Goal: Task Accomplishment & Management: Manage account settings

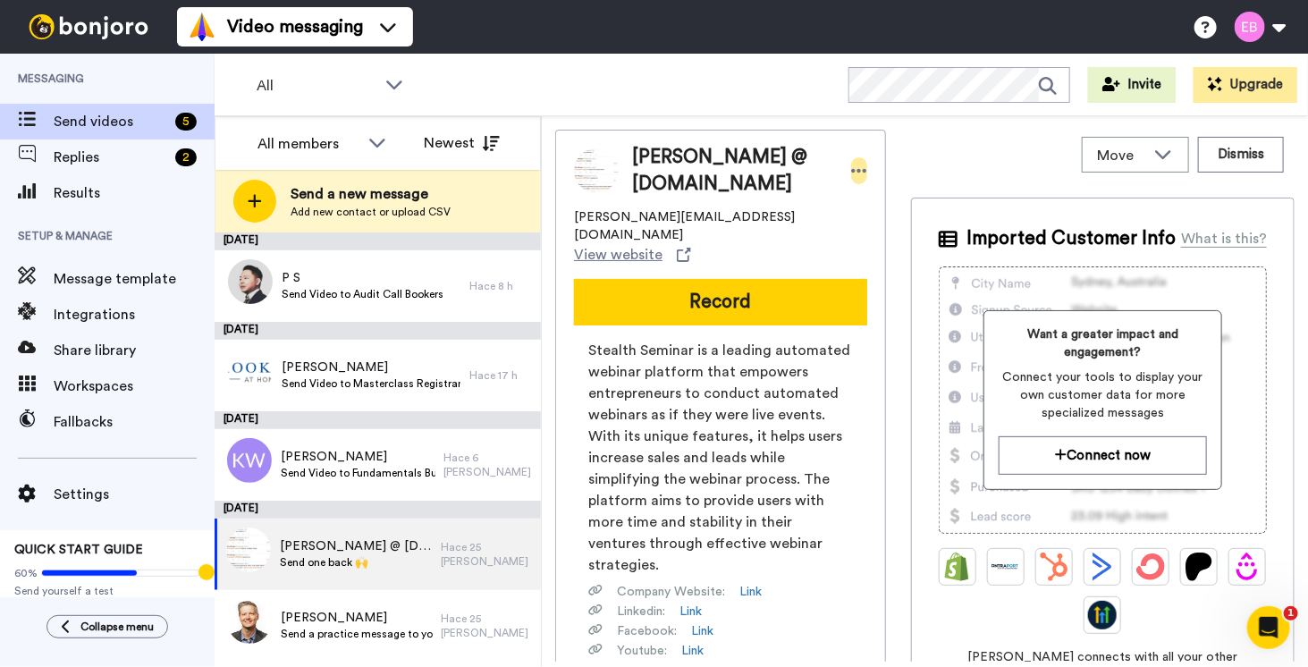
click at [852, 170] on icon at bounding box center [859, 171] width 15 height 4
click at [953, 139] on div "Move WORKSPACES View all Default Task List + Add a new workspace Dismiss" at bounding box center [1102, 155] width 383 height 50
click at [78, 269] on span "Message template" at bounding box center [134, 278] width 161 height 21
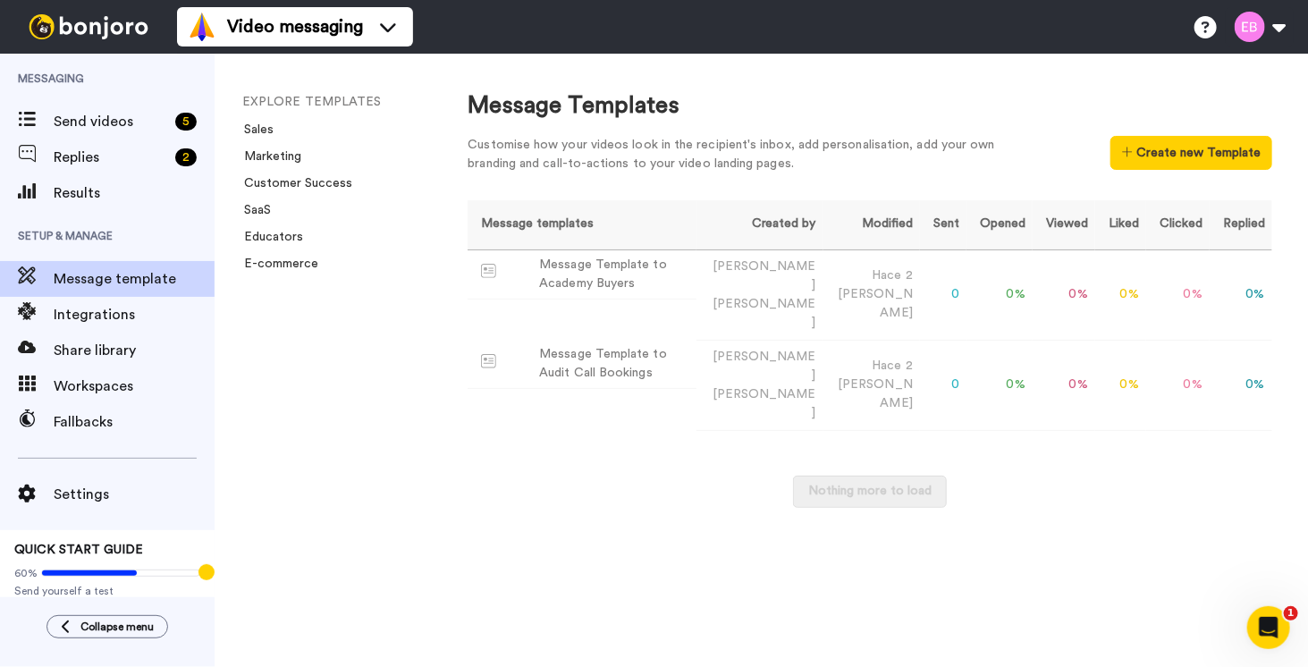
click at [665, 528] on div "Message Templates Customise how your videos look in the recipient's inbox, add …" at bounding box center [870, 360] width 876 height 613
drag, startPoint x: 673, startPoint y: 268, endPoint x: 560, endPoint y: 473, distance: 234.1
click at [560, 473] on div "Message Templates Customise how your videos look in the recipient's inbox, add …" at bounding box center [870, 360] width 876 height 613
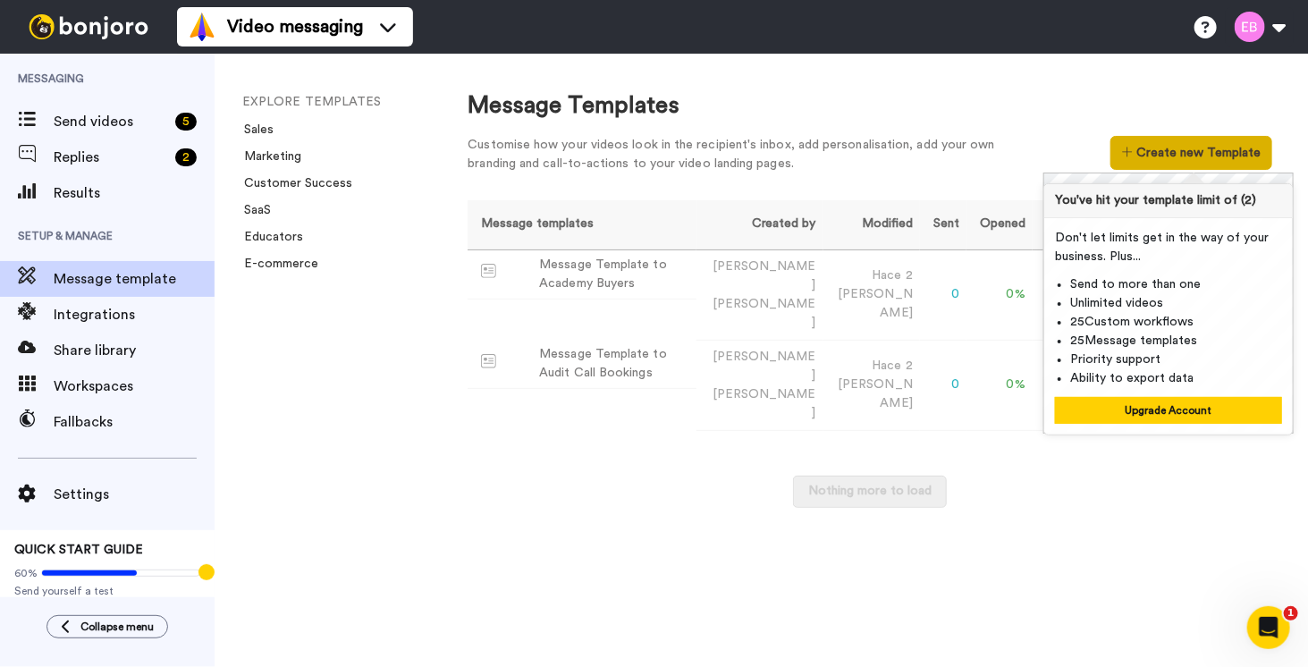
click at [1165, 159] on button "Create new Template" at bounding box center [1191, 153] width 162 height 34
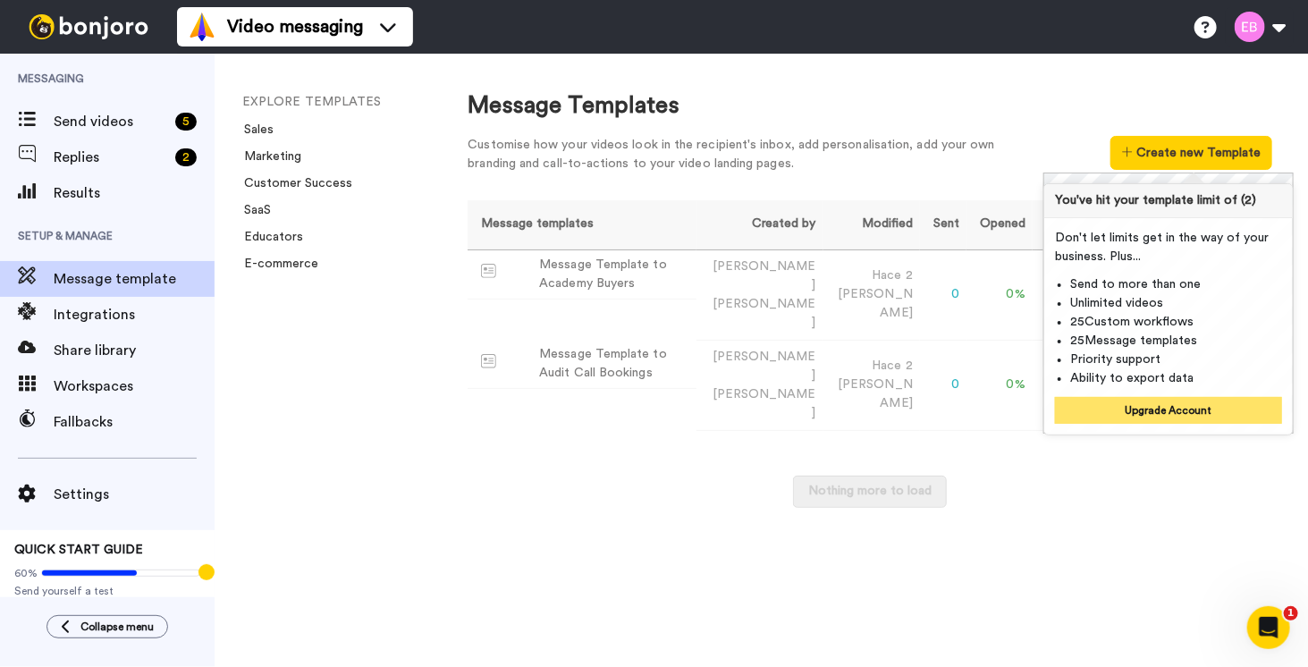
click at [1135, 400] on button "Upgrade Account" at bounding box center [1168, 410] width 227 height 27
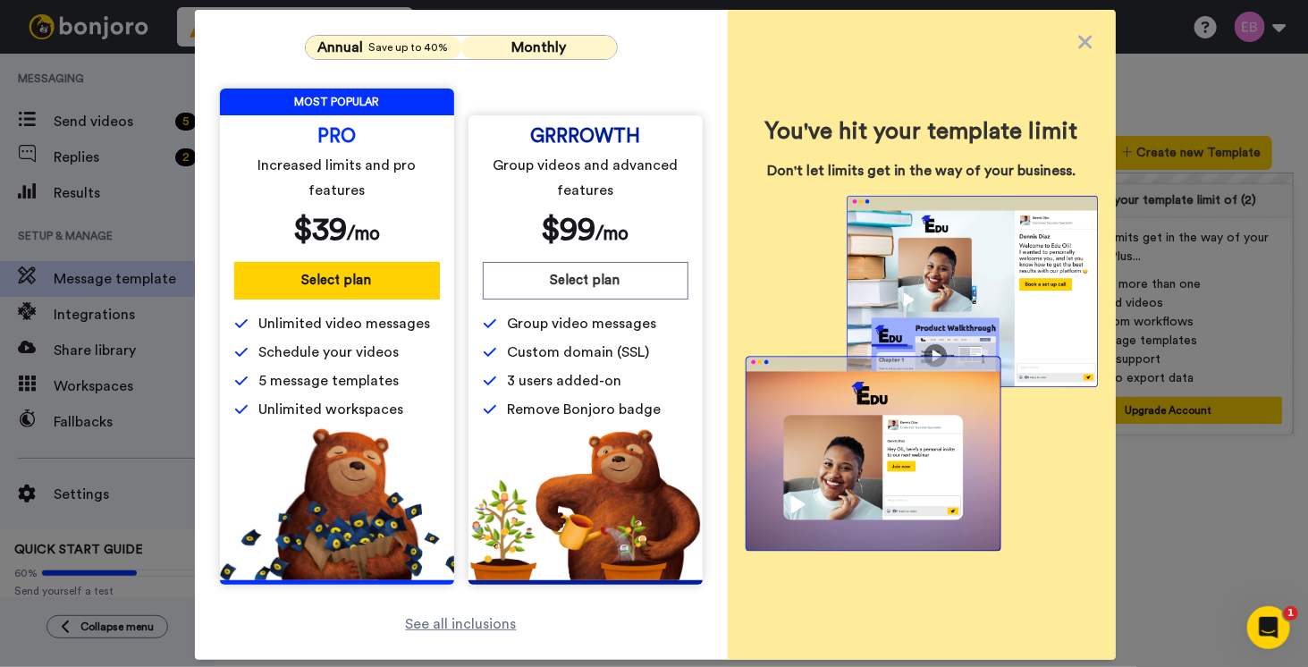
click at [336, 43] on span "Annual" at bounding box center [341, 47] width 46 height 21
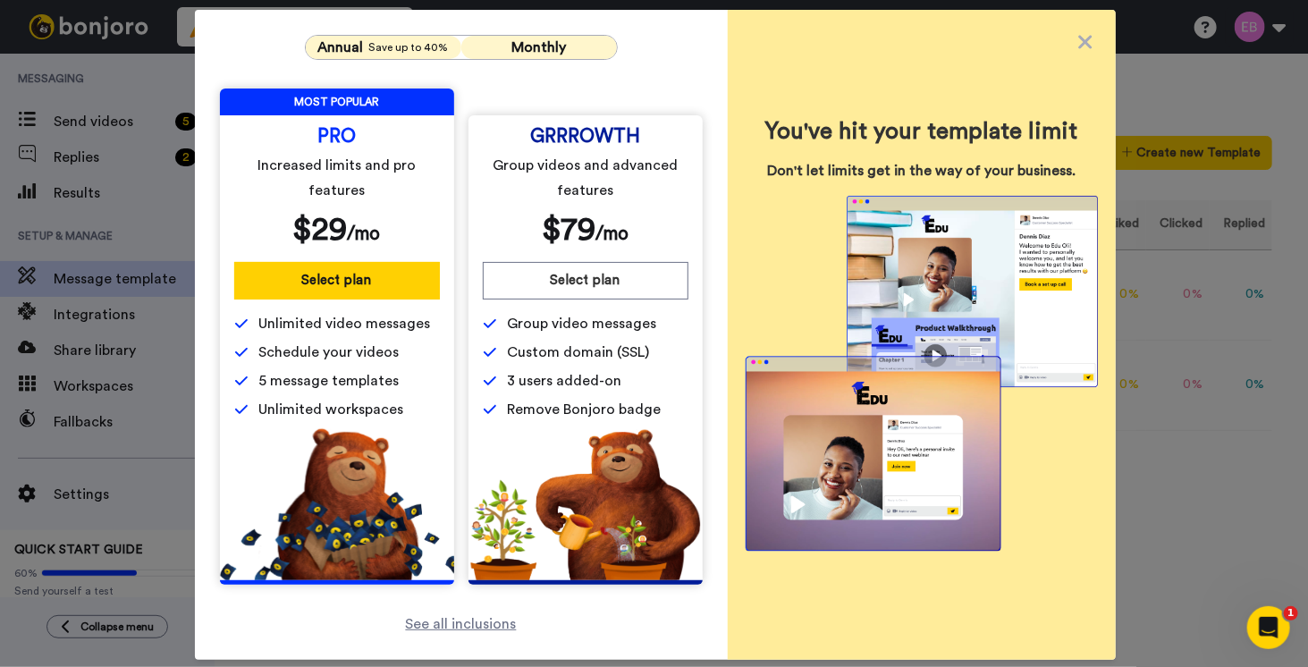
click at [520, 44] on span "Monthly" at bounding box center [538, 47] width 55 height 14
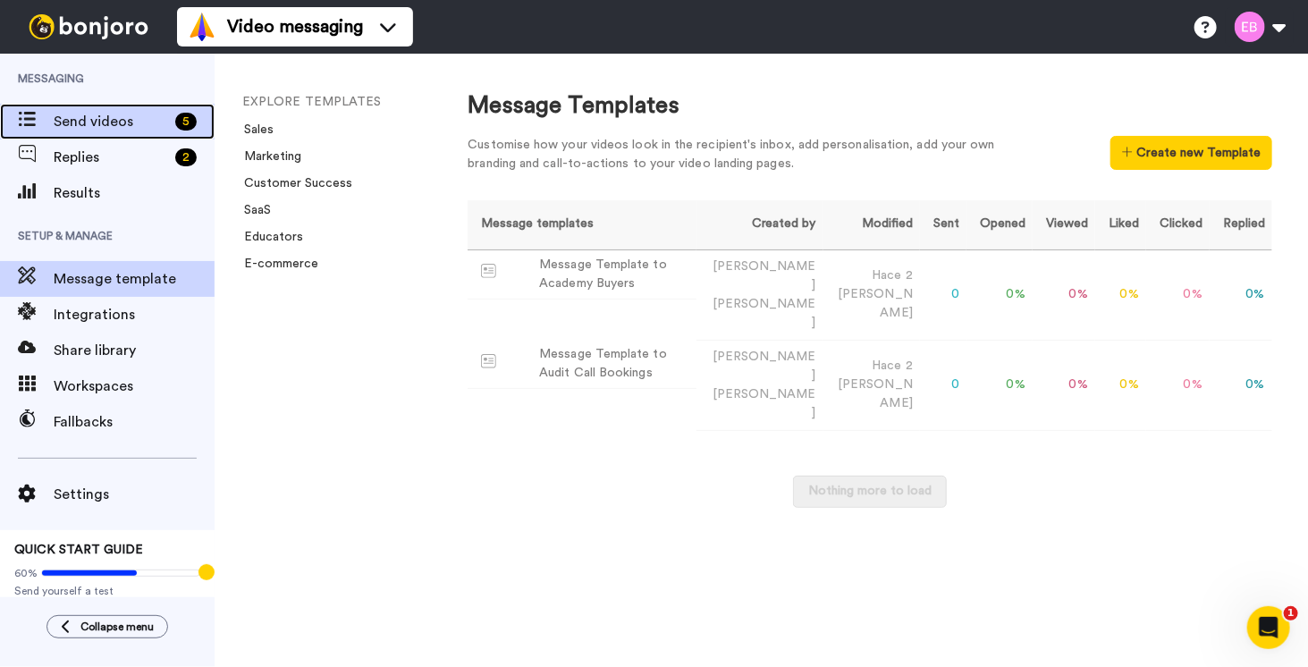
click at [87, 124] on span "Send videos" at bounding box center [111, 121] width 114 height 21
